Goal: Information Seeking & Learning: Learn about a topic

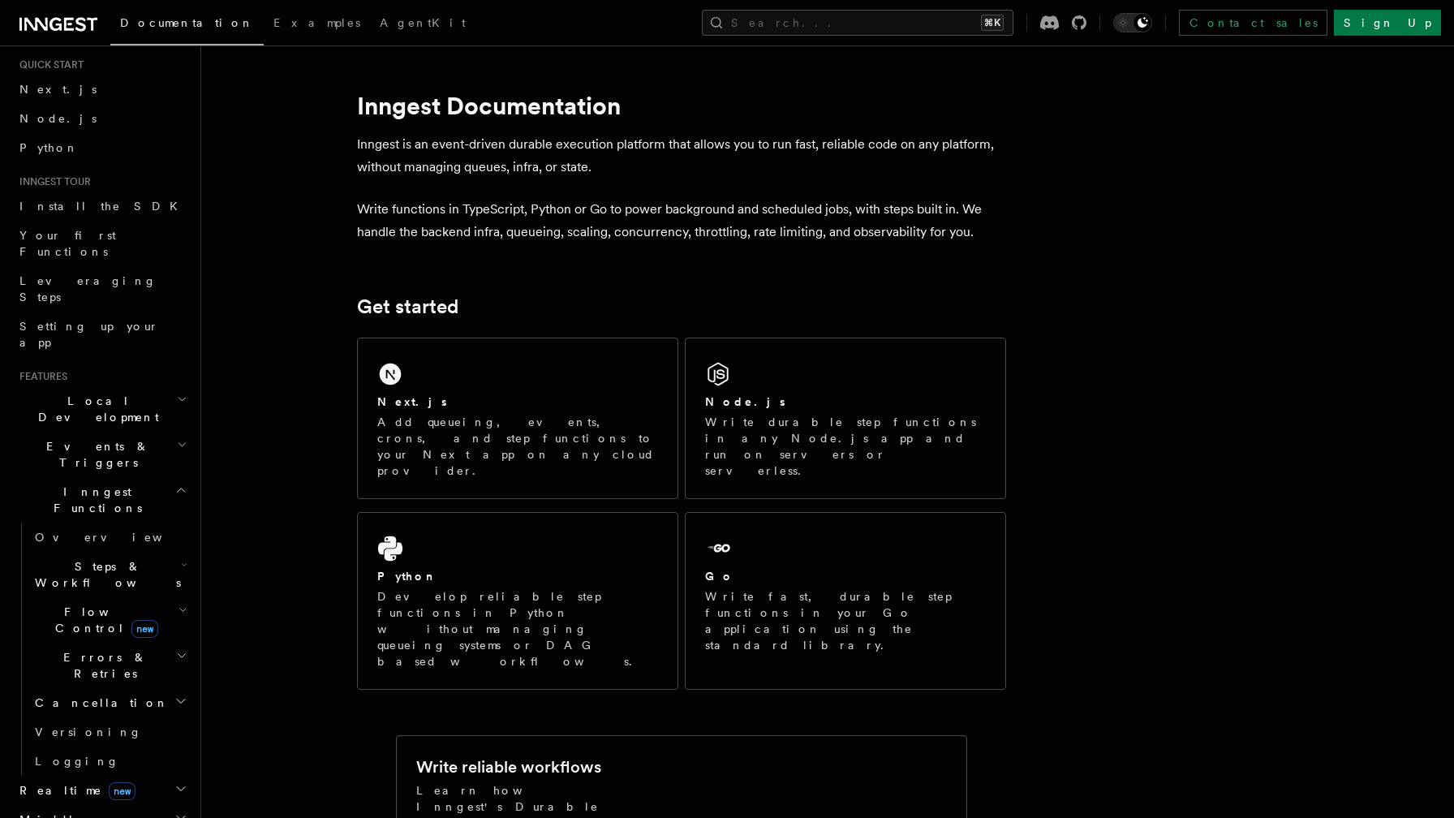
scroll to position [57, 0]
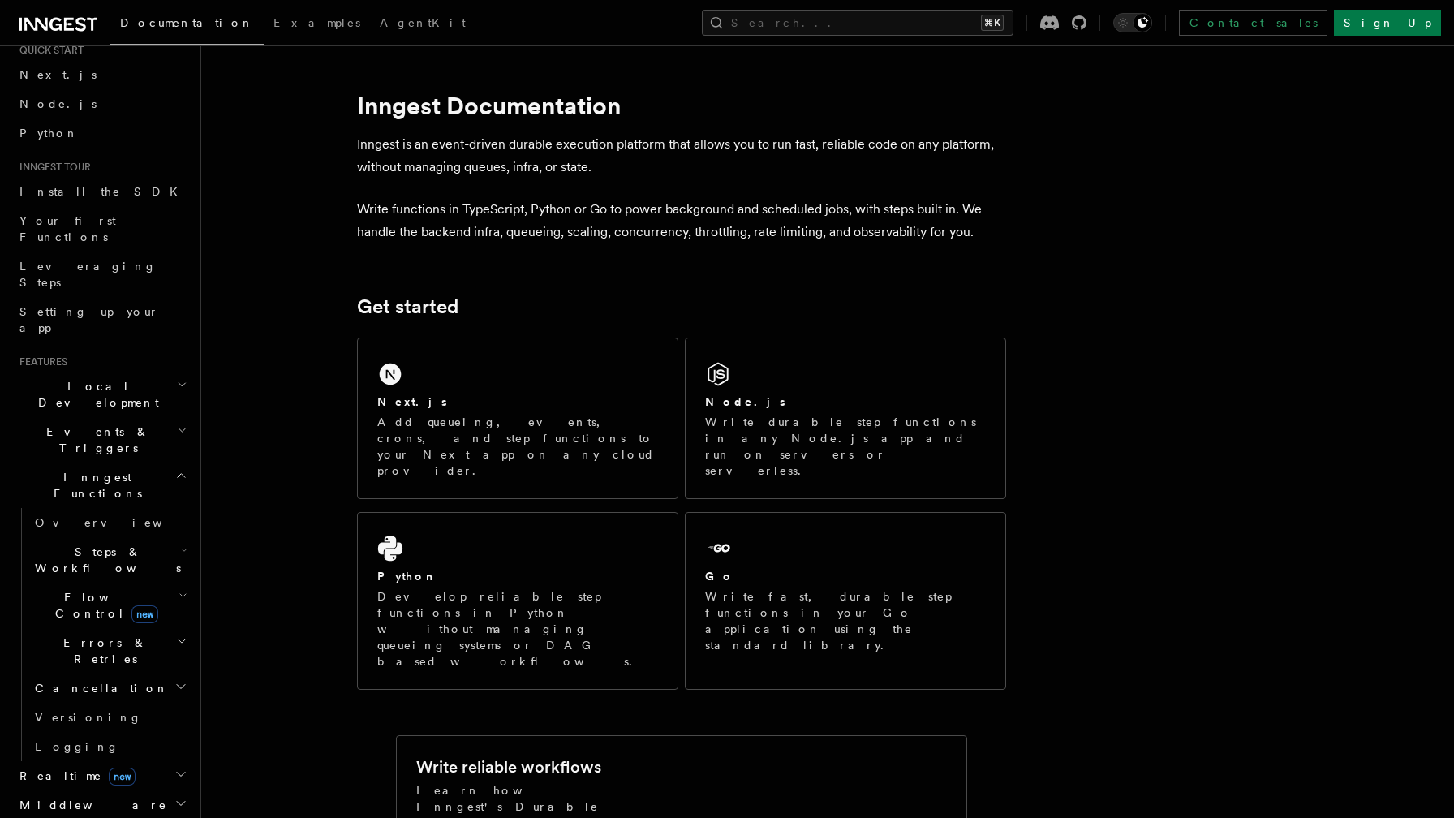
click at [135, 582] on h2 "Flow Control new" at bounding box center [109, 604] width 162 height 45
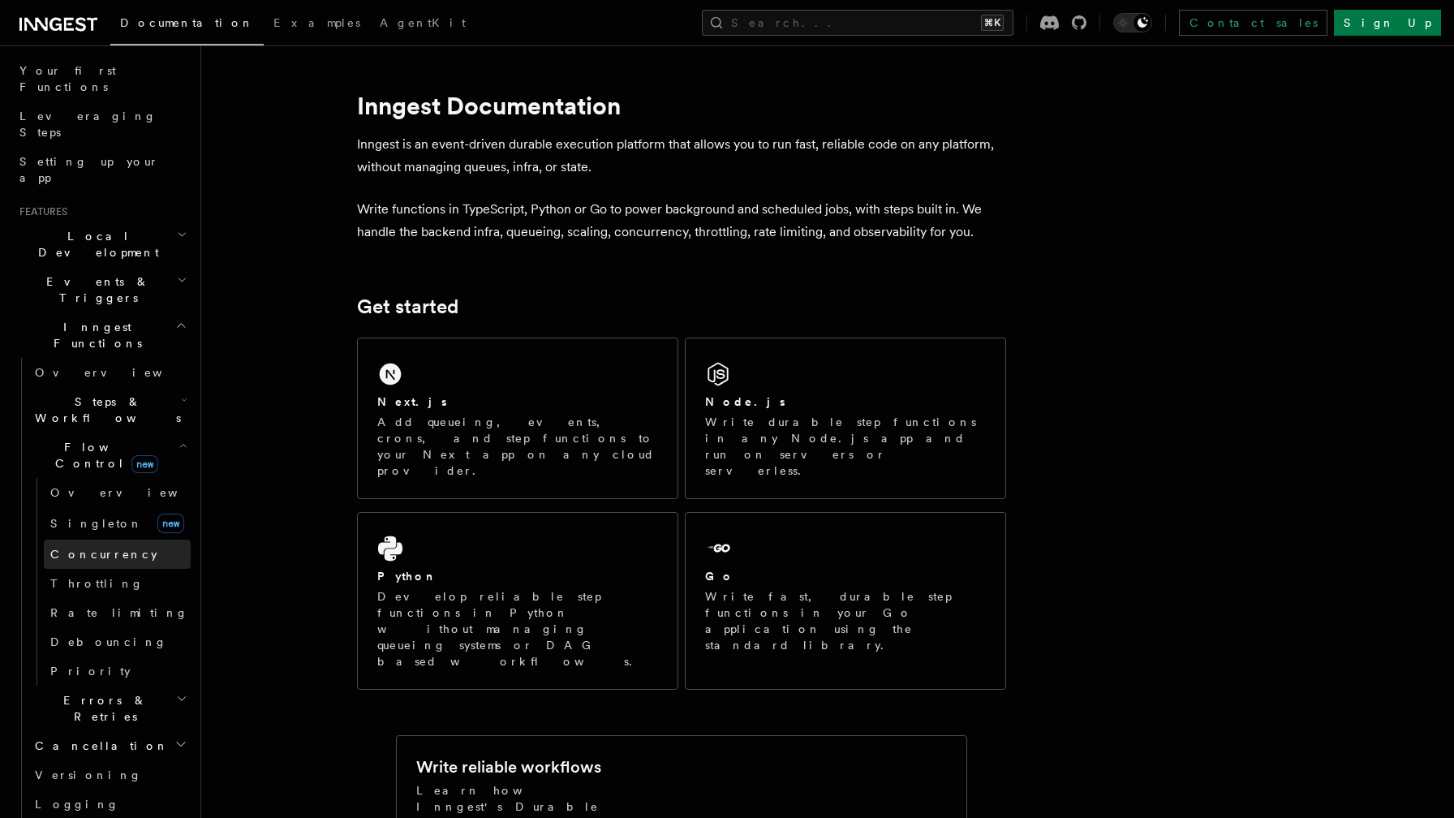
scroll to position [210, 0]
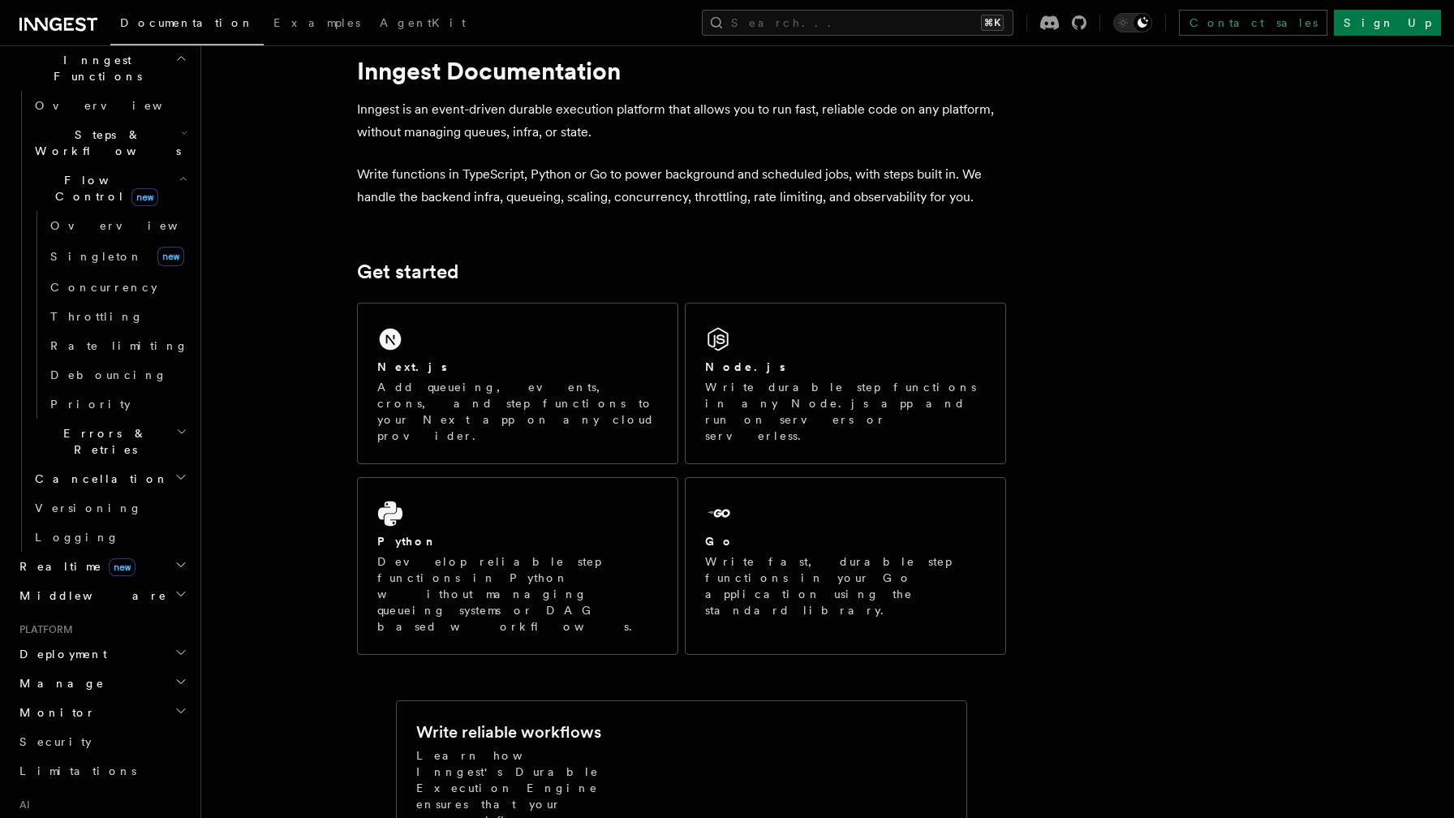
scroll to position [476, 0]
click at [100, 637] on h2 "Deployment" at bounding box center [102, 651] width 178 height 29
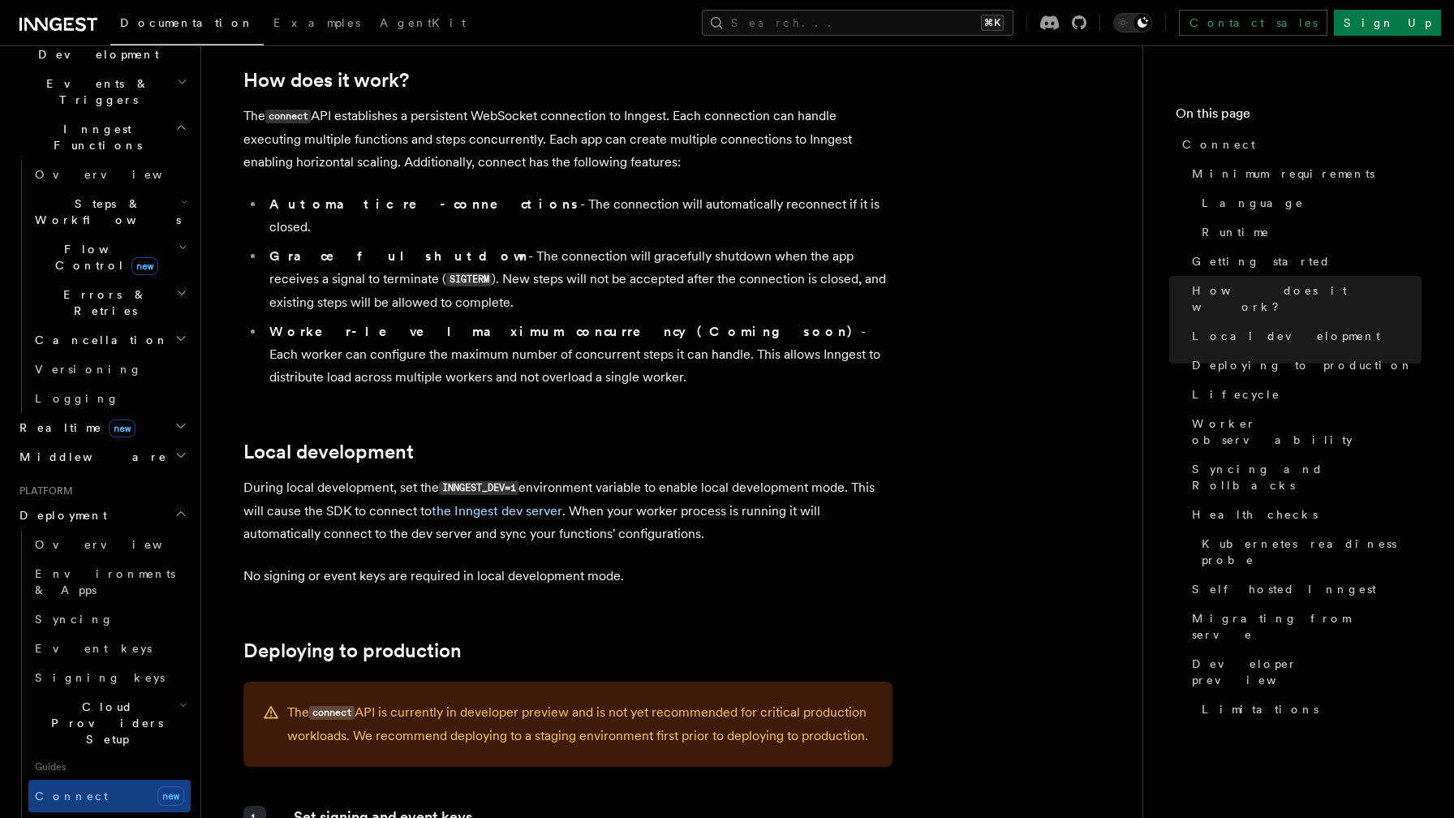
scroll to position [402, 0]
click at [141, 814] on link "Self hosting" at bounding box center [109, 828] width 162 height 29
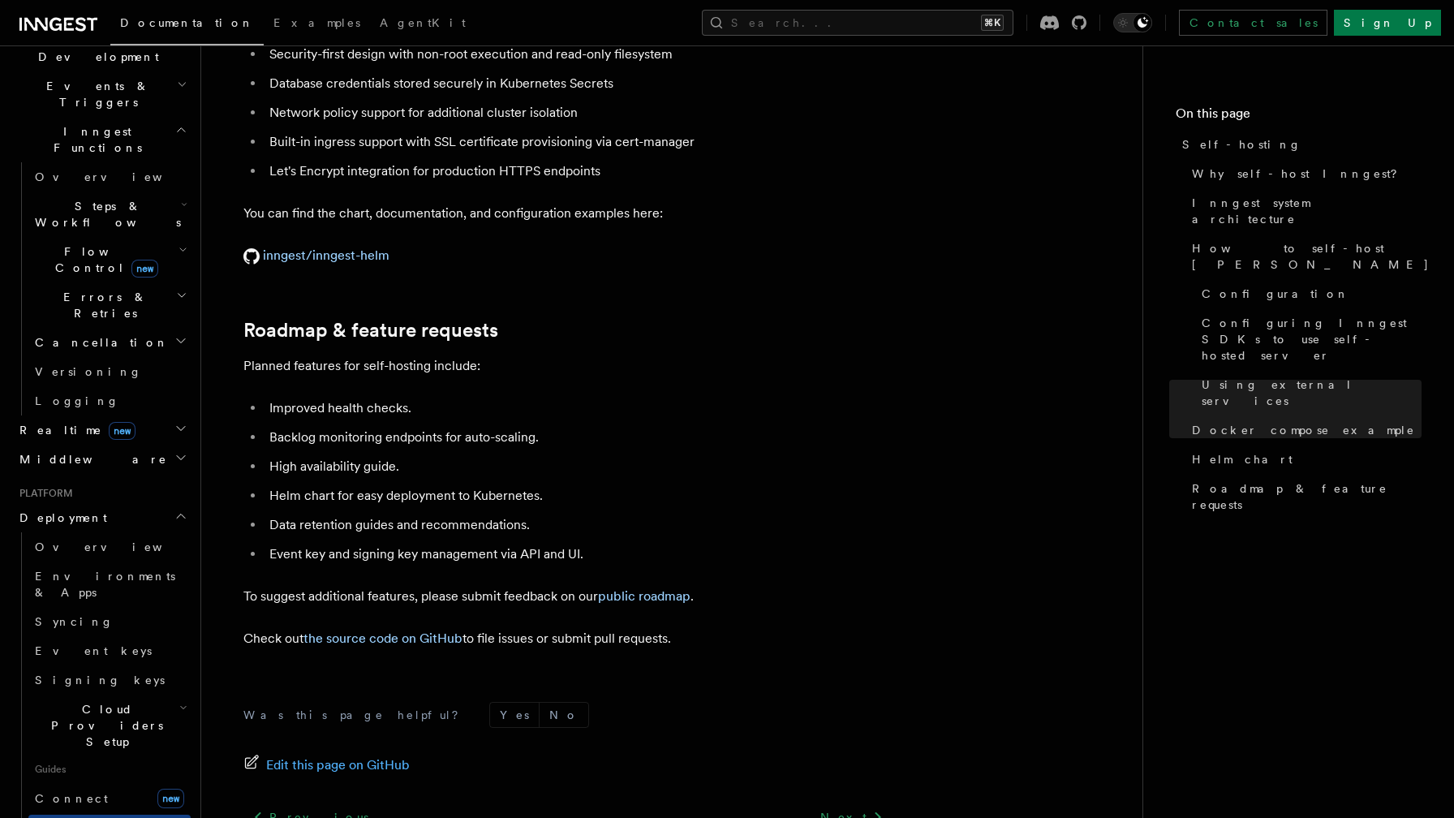
scroll to position [6085, 0]
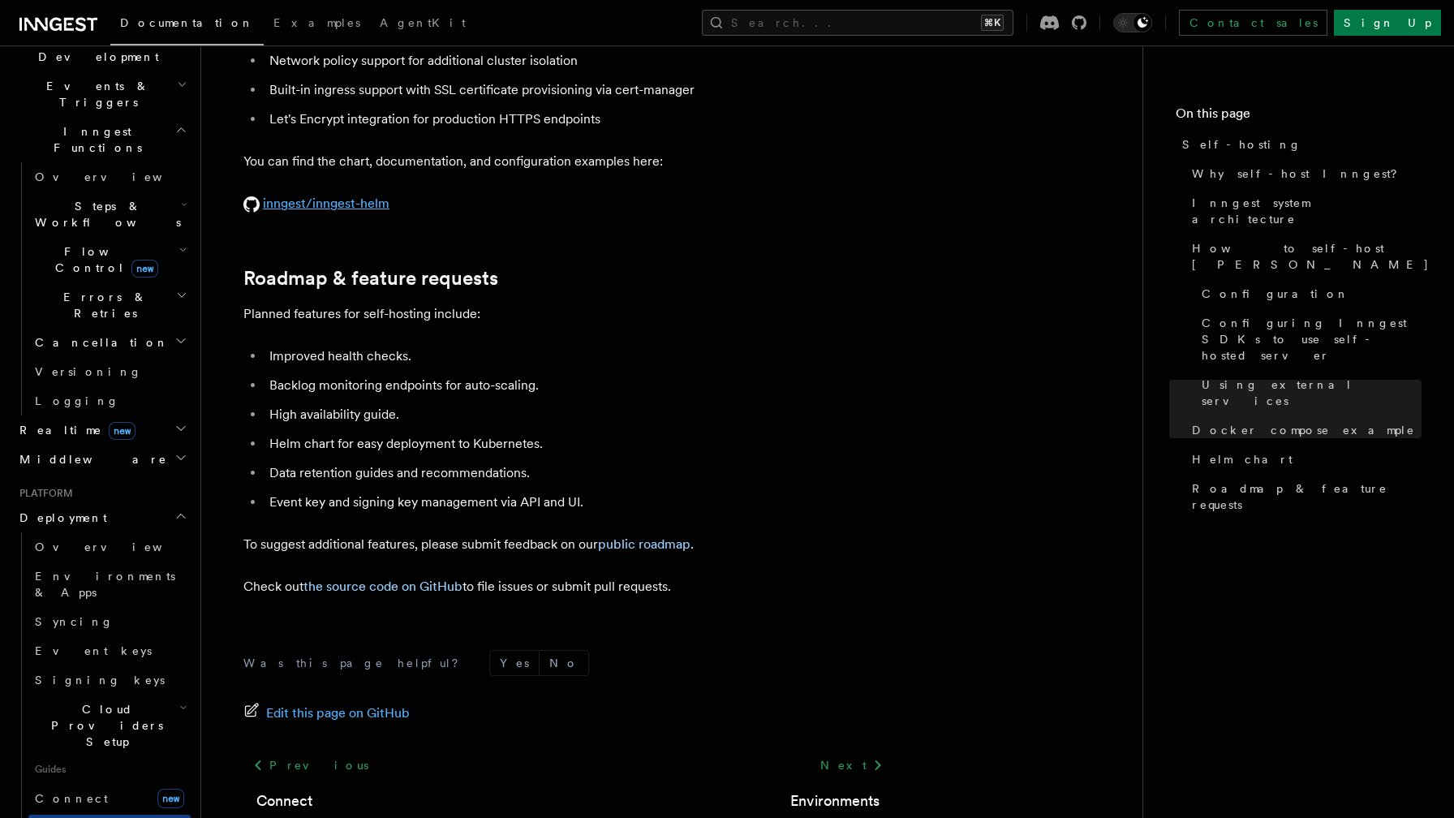
click at [362, 195] on link "inngest/inngest-helm" at bounding box center [316, 202] width 146 height 15
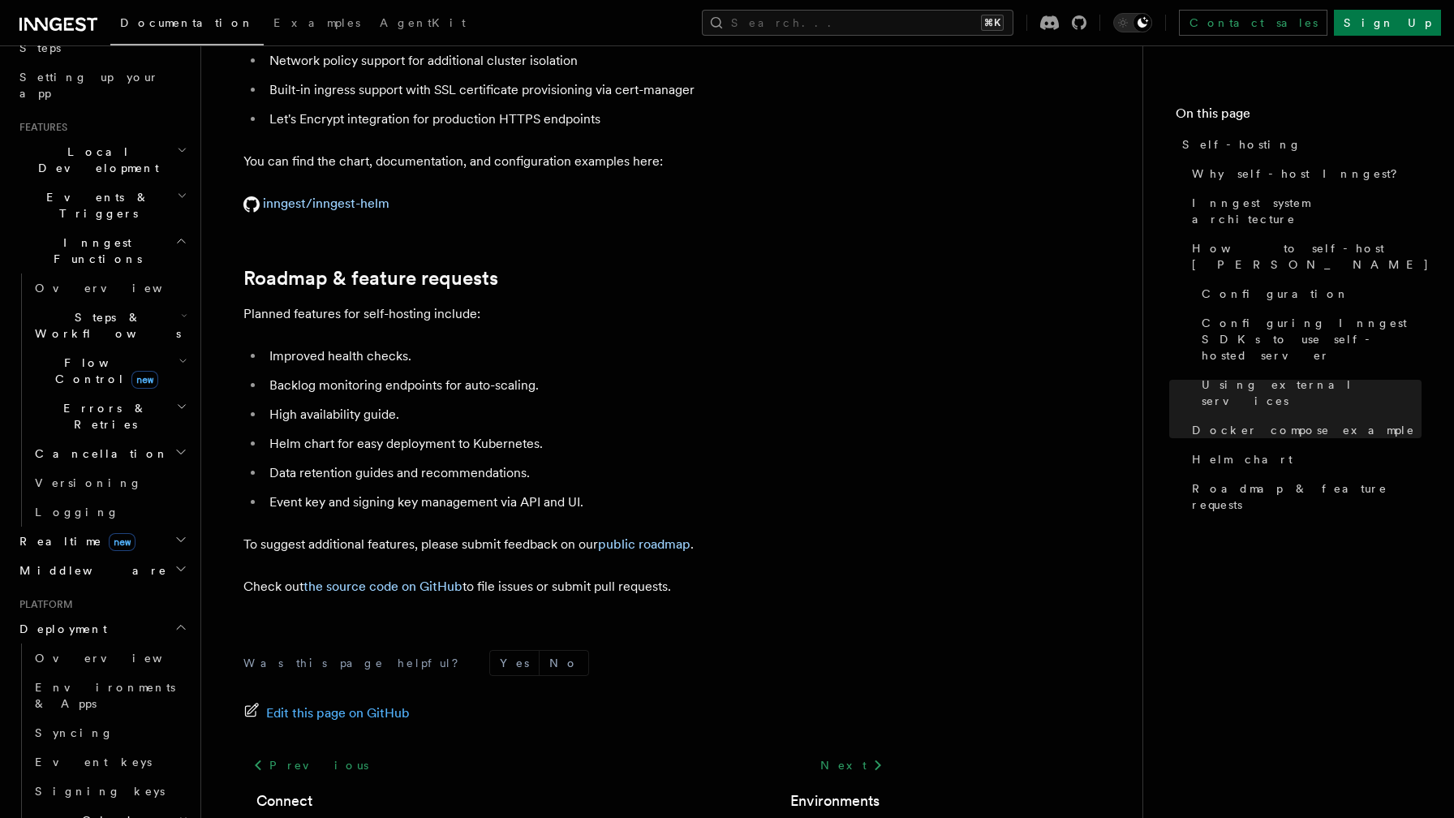
scroll to position [143, 0]
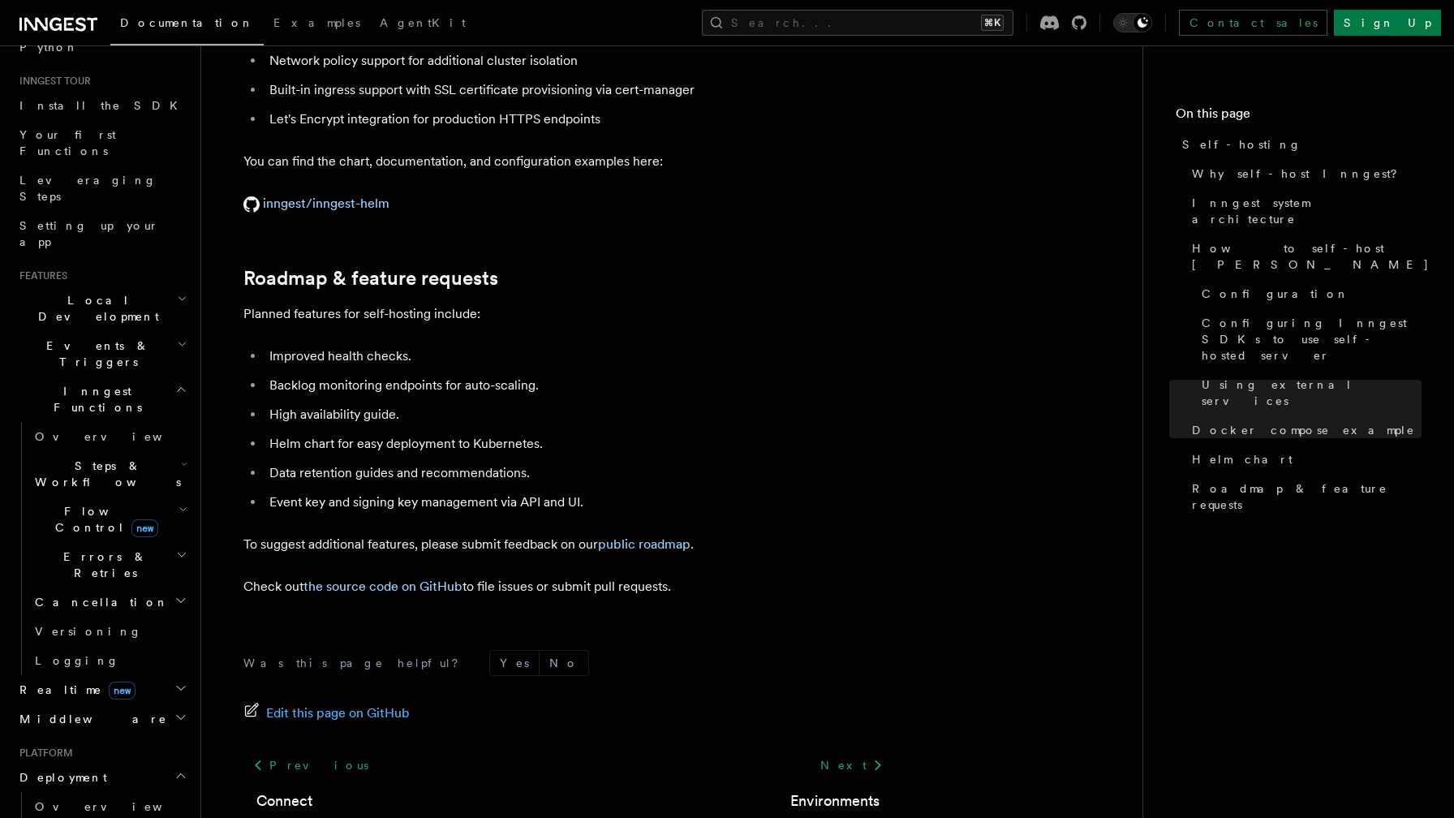
click at [131, 519] on span "new" at bounding box center [144, 528] width 27 height 18
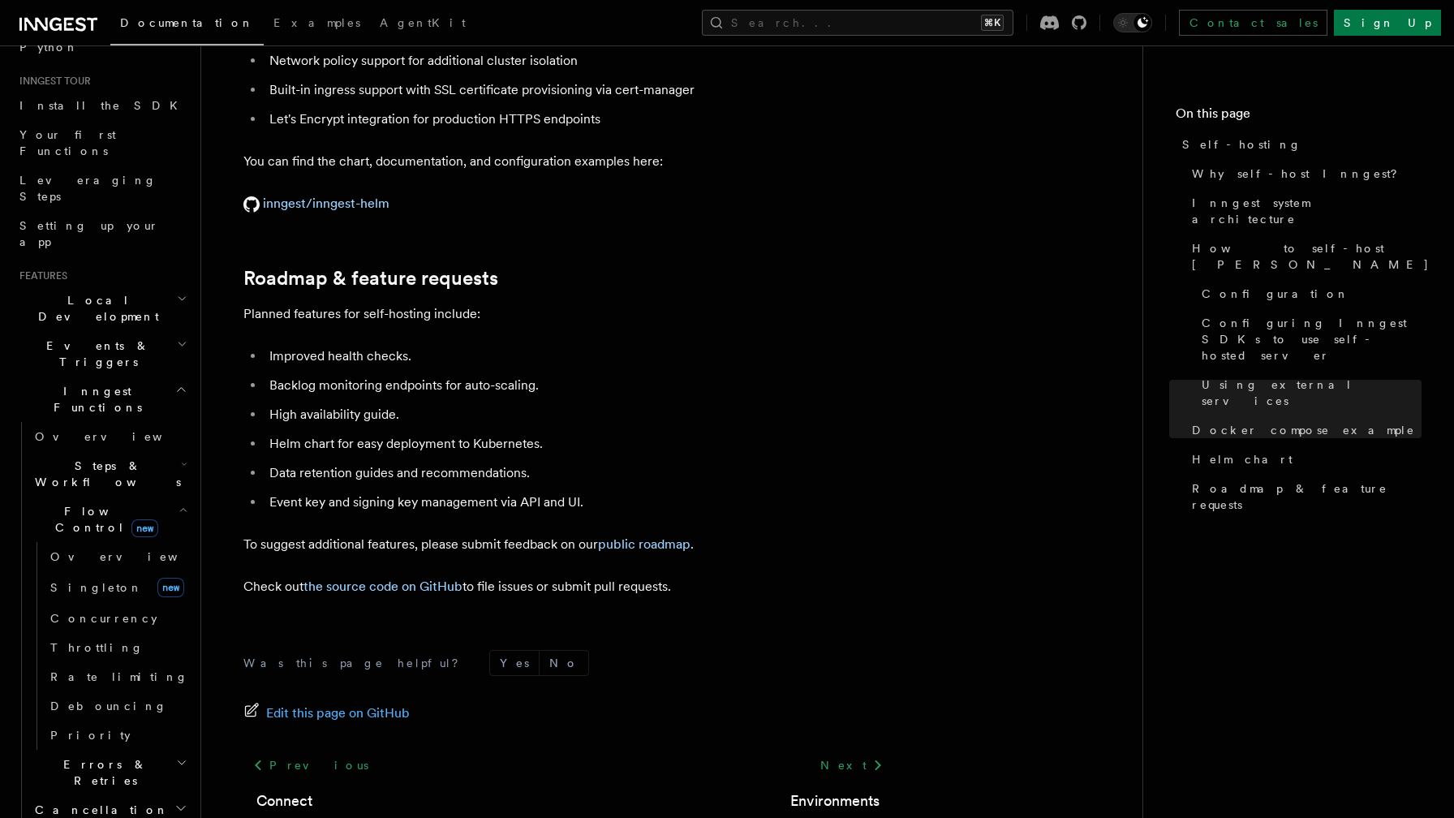
click at [112, 457] on span "Steps & Workflows" at bounding box center [104, 473] width 152 height 32
click at [116, 496] on link "Overview" at bounding box center [117, 510] width 147 height 29
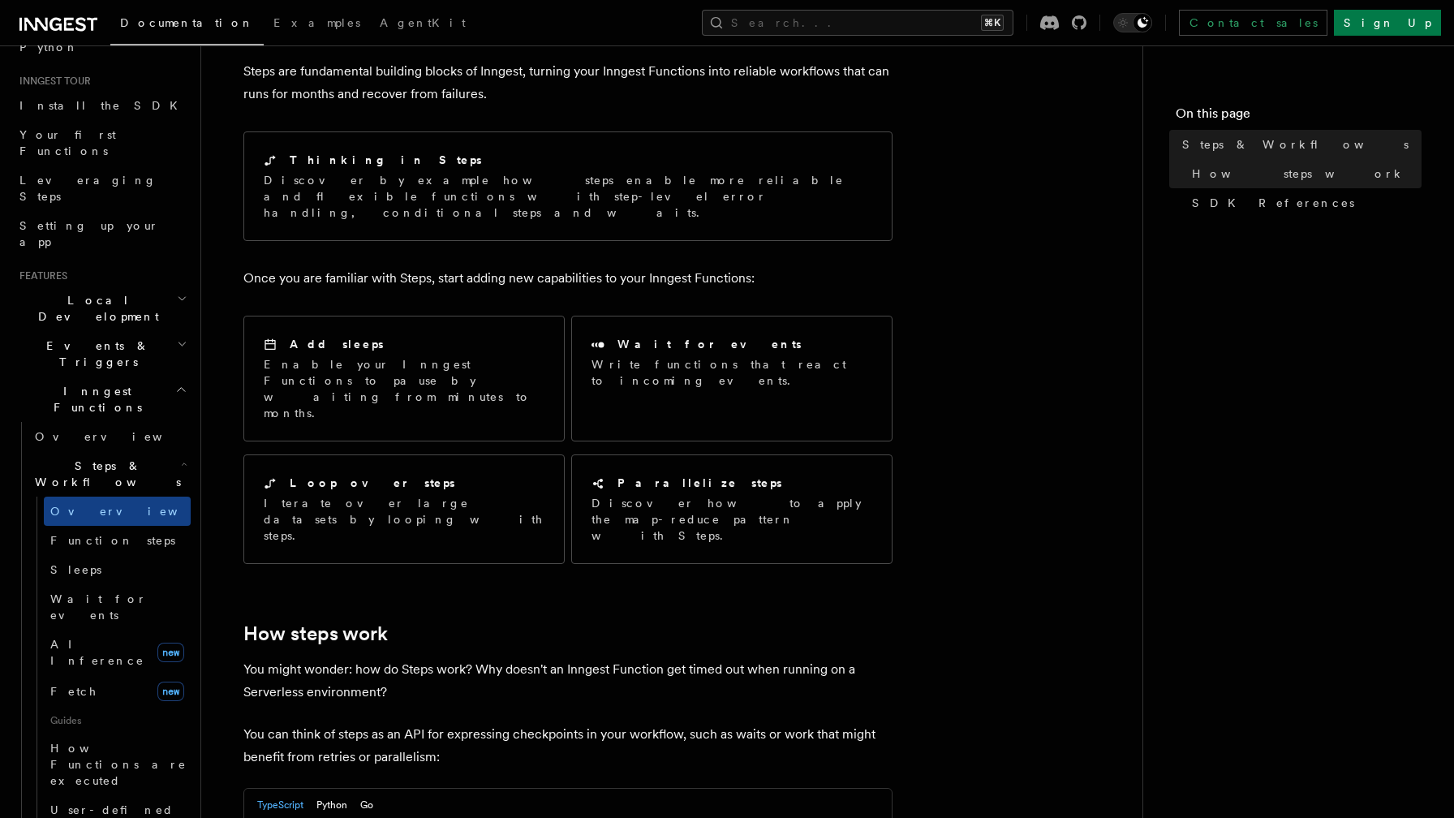
scroll to position [88, 0]
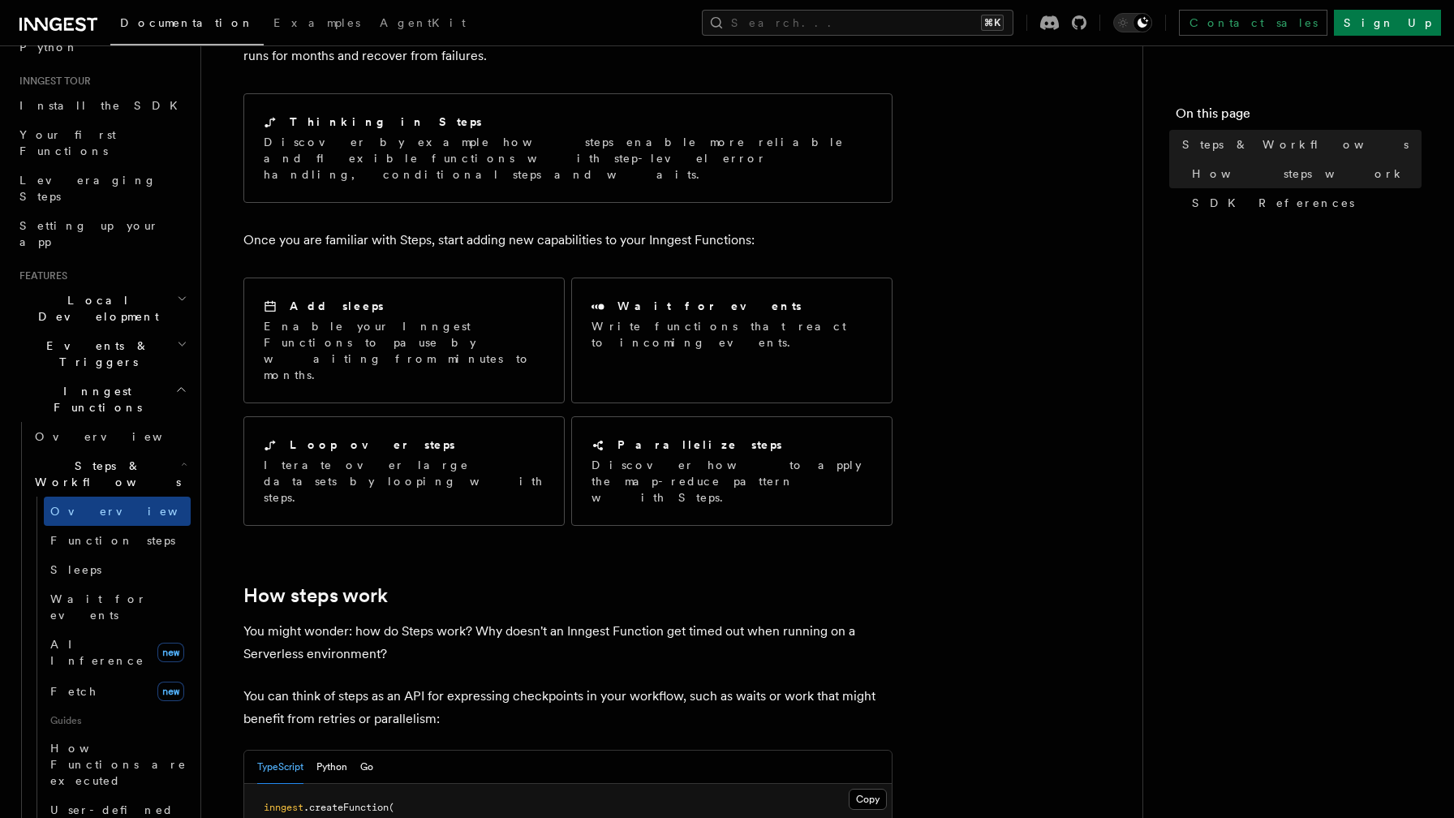
scroll to position [126, 0]
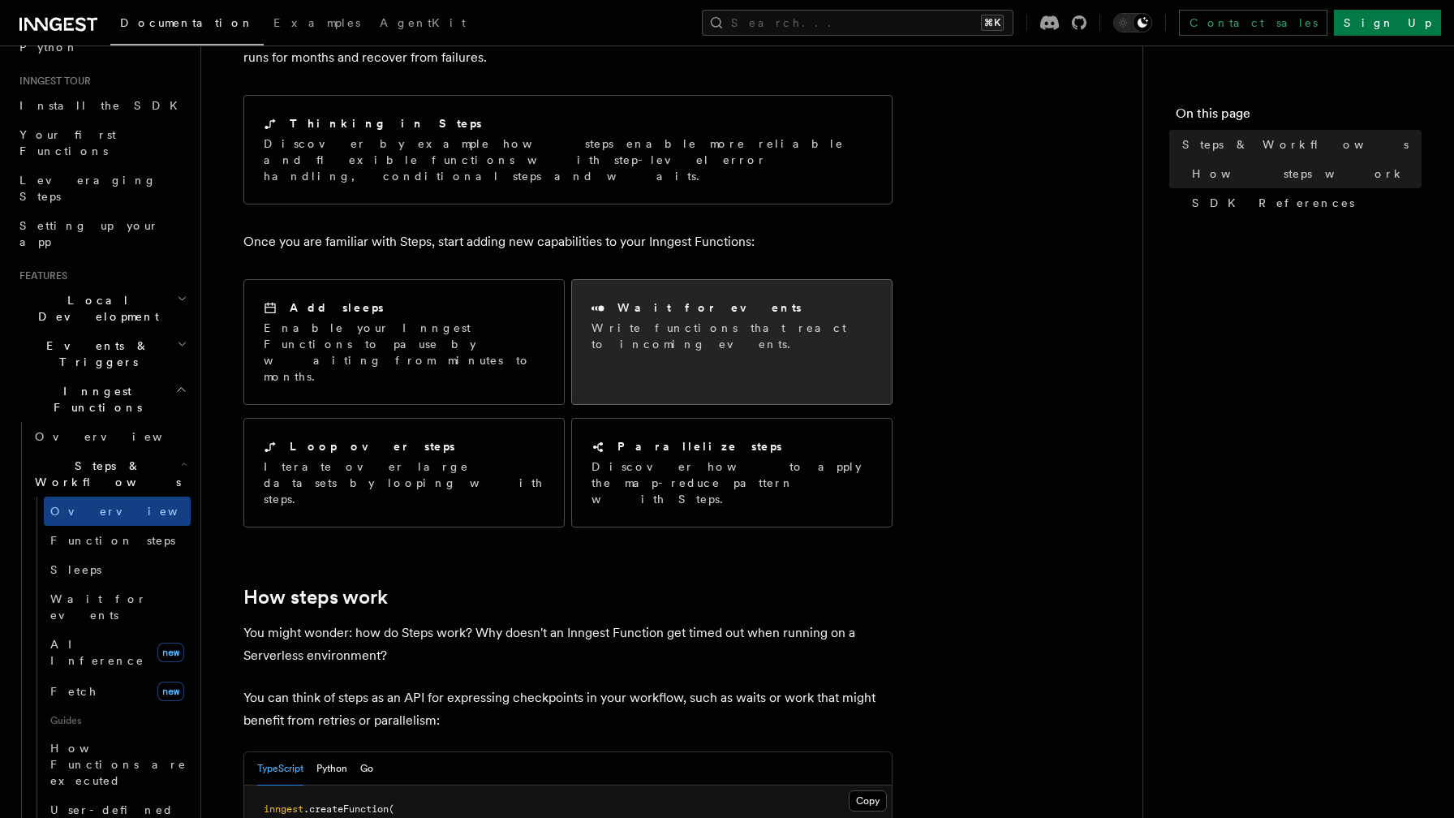
click at [703, 320] on p "Write functions that react to incoming events." at bounding box center [731, 336] width 281 height 32
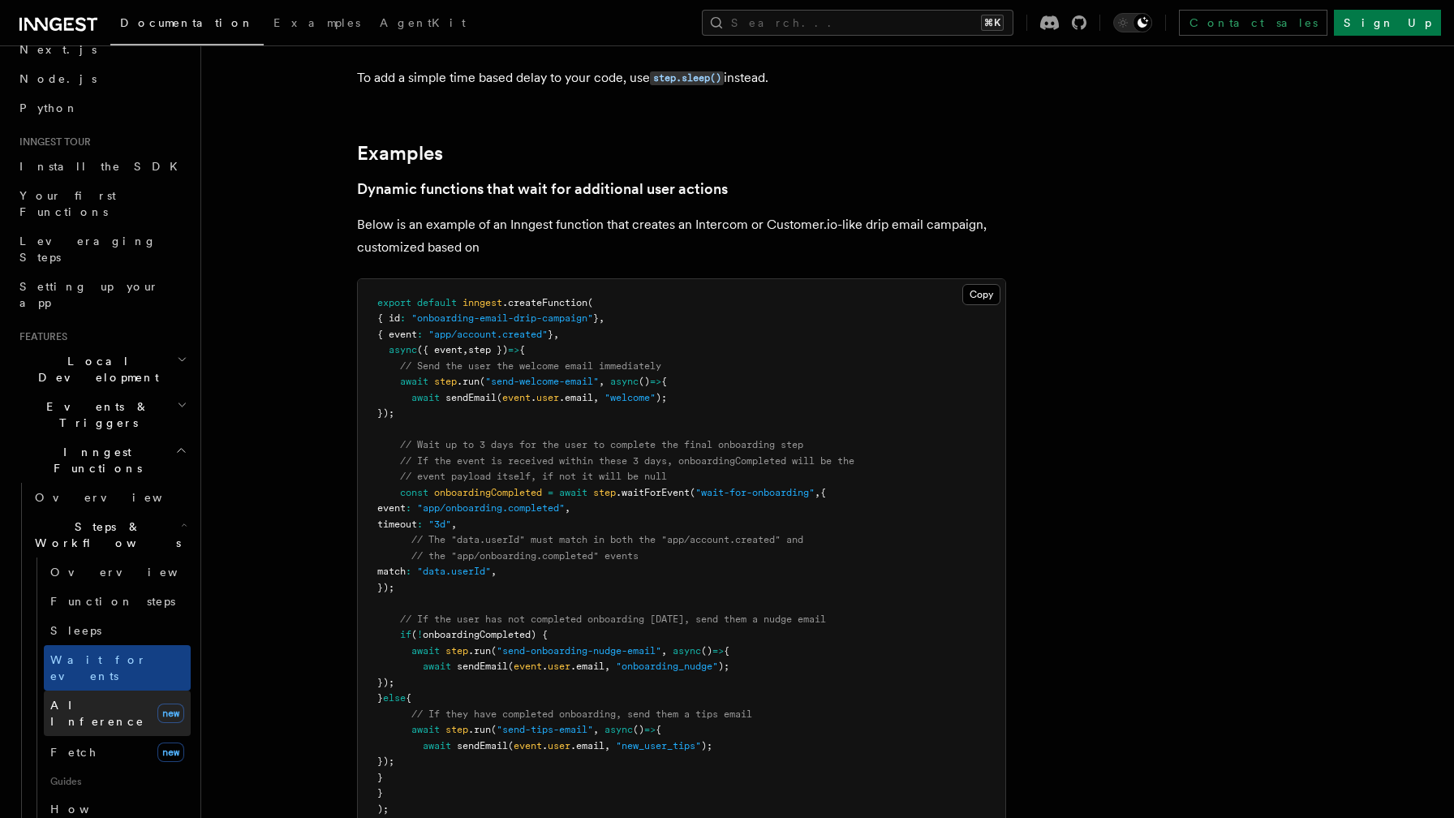
scroll to position [83, 0]
click at [114, 689] on link "AI Inference new" at bounding box center [117, 711] width 147 height 45
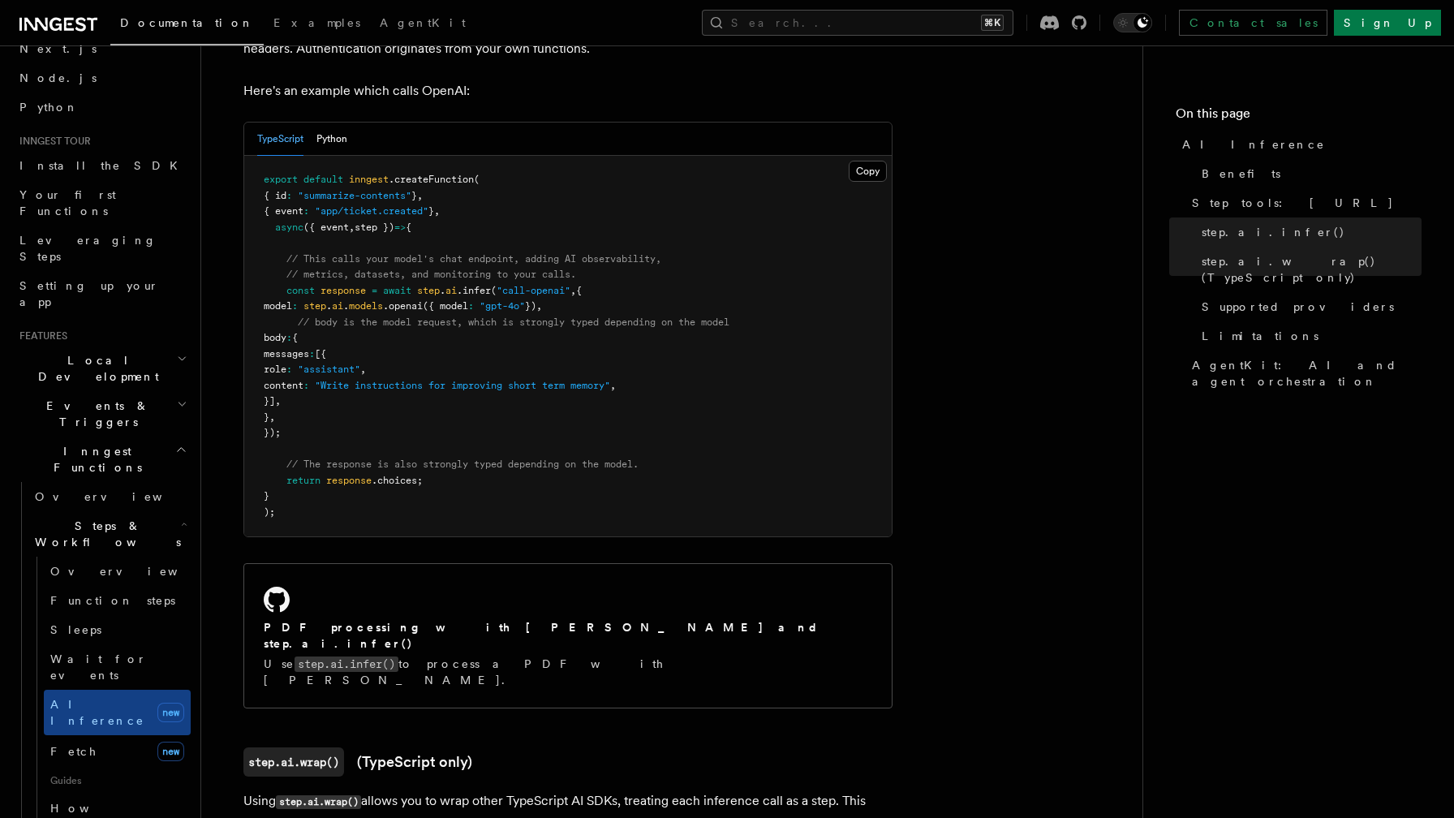
scroll to position [904, 0]
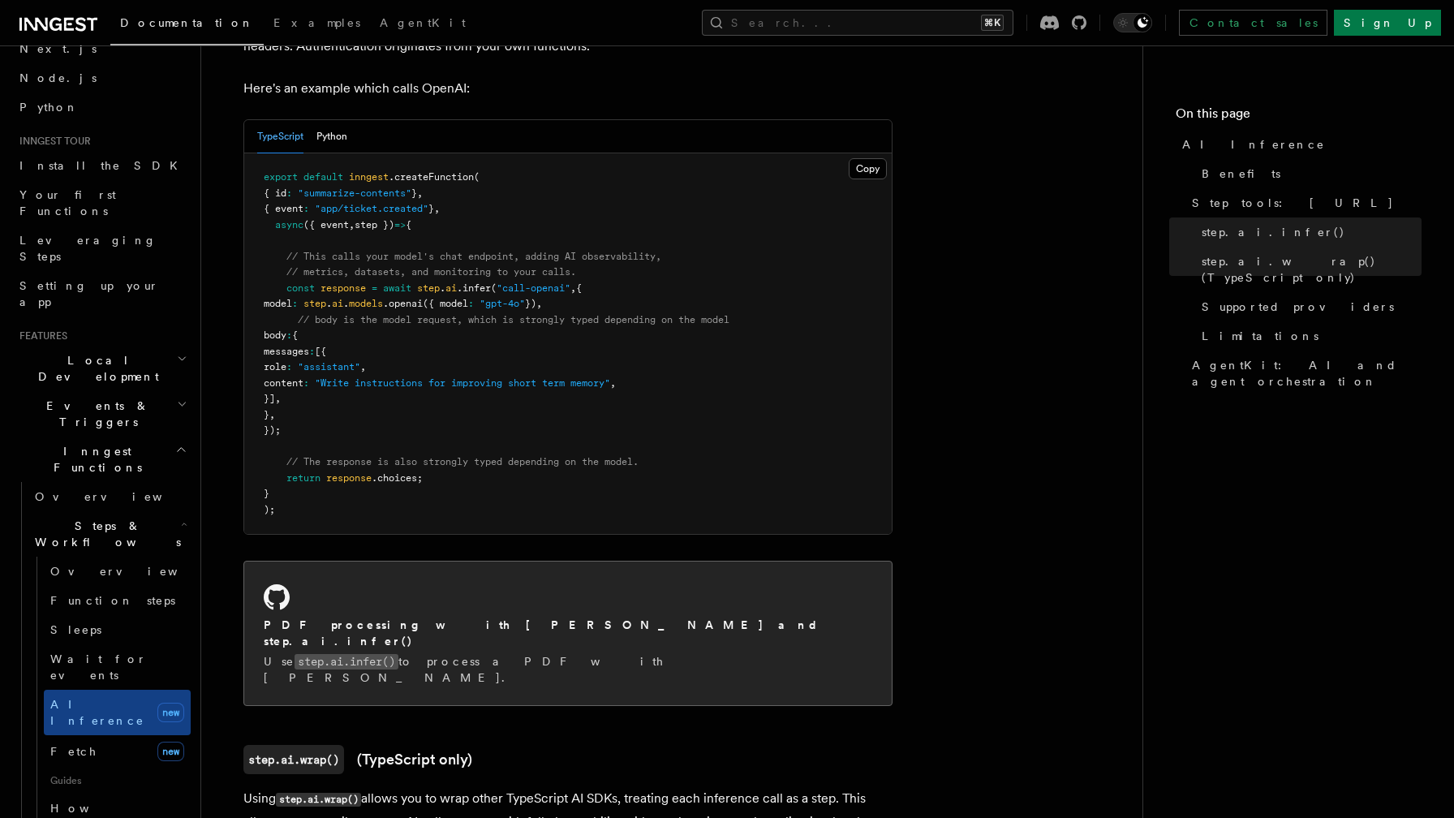
click at [564, 653] on p "Use step.ai.infer() to process a PDF with [PERSON_NAME]." at bounding box center [568, 669] width 608 height 32
